Goal: Contribute content

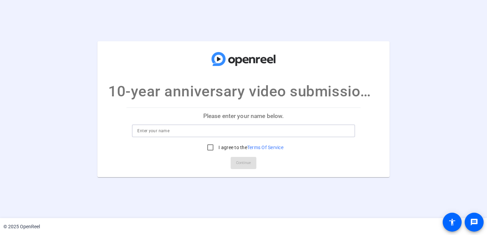
click at [174, 133] on input at bounding box center [243, 131] width 212 height 8
type input "[PERSON_NAME]"
click at [207, 148] on input "I agree to the Terms Of Service" at bounding box center [211, 148] width 14 height 14
checkbox input "true"
click at [242, 166] on span "Continue" at bounding box center [243, 163] width 15 height 10
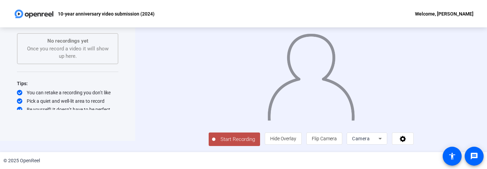
scroll to position [37, 0]
click at [215, 138] on span "Start Recording" at bounding box center [237, 140] width 45 height 8
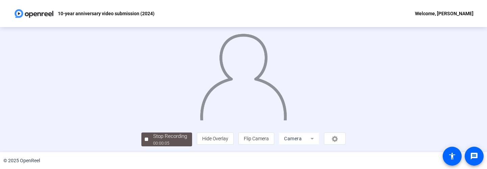
scroll to position [59, 0]
click at [153, 140] on div "Stop Recording" at bounding box center [170, 137] width 34 height 8
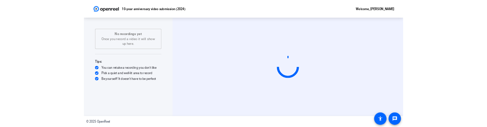
scroll to position [0, 0]
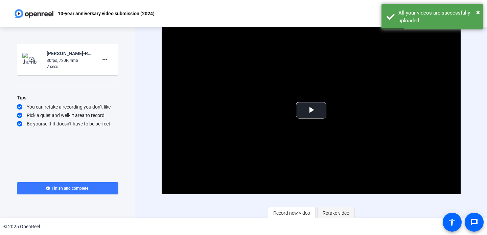
click at [324, 211] on span "Retake video" at bounding box center [336, 213] width 27 height 13
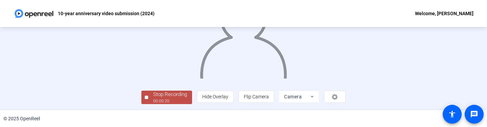
scroll to position [80, 0]
click at [153, 100] on div "00:00:23" at bounding box center [170, 101] width 34 height 6
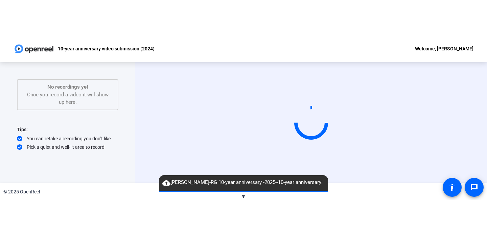
scroll to position [0, 0]
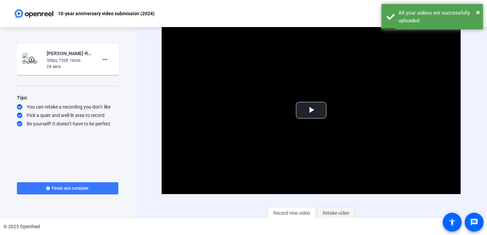
click at [332, 211] on span "Retake video" at bounding box center [336, 213] width 27 height 13
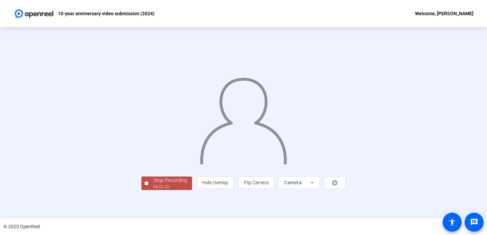
scroll to position [26, 0]
click at [153, 184] on div "Stop Recording" at bounding box center [170, 181] width 34 height 8
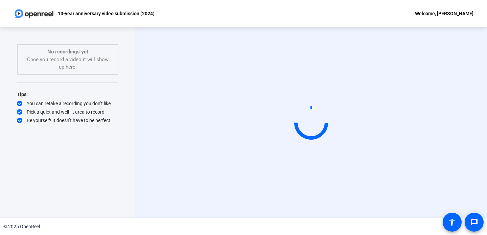
scroll to position [0, 0]
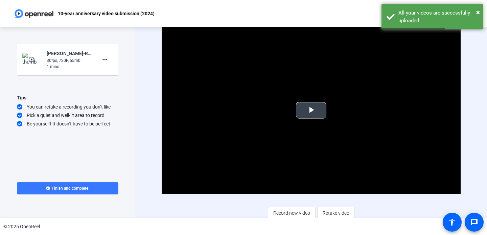
click at [311, 110] on span "Video Player" at bounding box center [311, 110] width 0 height 0
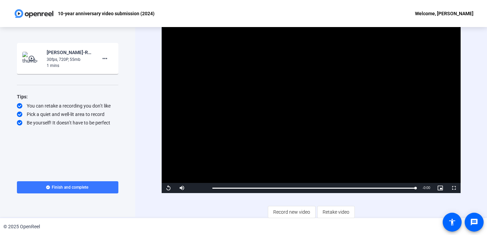
scroll to position [2, 0]
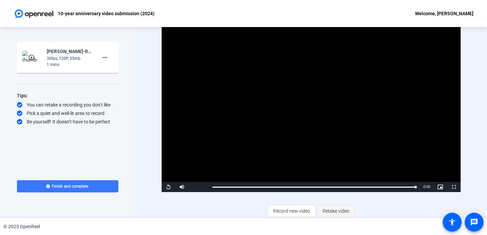
click at [338, 206] on span "Retake video" at bounding box center [336, 211] width 27 height 13
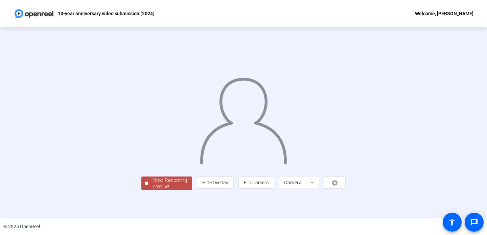
scroll to position [26, 0]
click at [153, 184] on div "Stop Recording" at bounding box center [170, 181] width 34 height 8
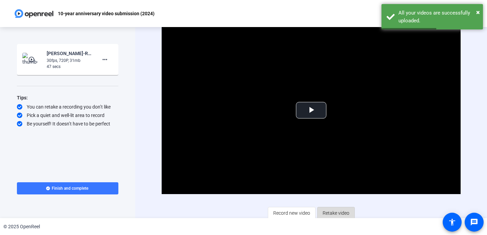
click at [330, 209] on span "Retake video" at bounding box center [336, 213] width 27 height 13
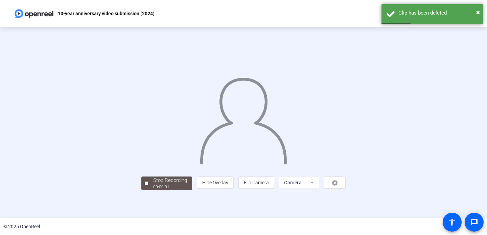
scroll to position [26, 0]
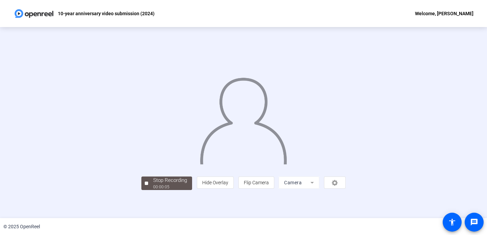
click at [141, 190] on div "Stop Recording 00:00:05 person Hide Overlay flip Flip Camera Camera" at bounding box center [243, 182] width 204 height 15
click at [153, 184] on div "Stop Recording" at bounding box center [170, 181] width 34 height 8
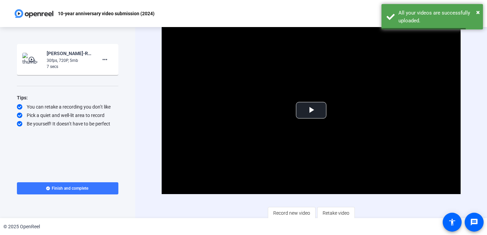
scroll to position [2, 0]
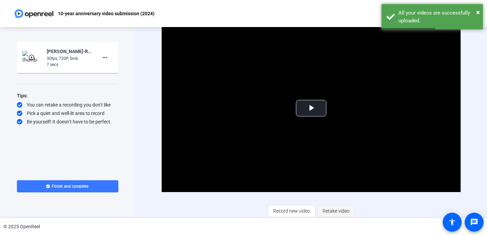
click at [334, 210] on span "Retake video" at bounding box center [336, 211] width 27 height 13
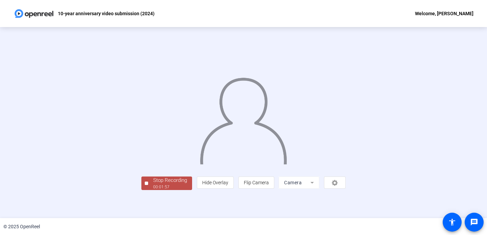
scroll to position [26, 0]
click at [153, 190] on div "00:01:58" at bounding box center [170, 187] width 34 height 6
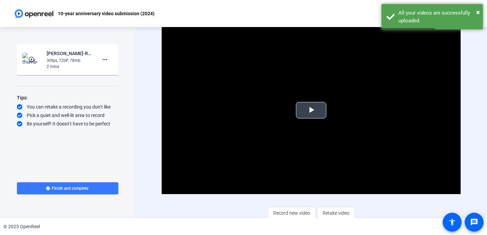
click at [311, 110] on span "Video Player" at bounding box center [311, 110] width 0 height 0
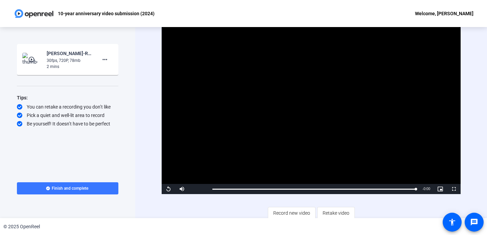
scroll to position [2, 0]
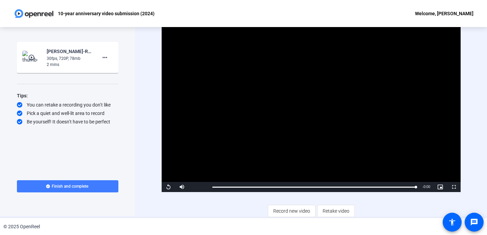
click at [78, 186] on span "Finish and complete" at bounding box center [70, 186] width 37 height 5
